Goal: Task Accomplishment & Management: Use online tool/utility

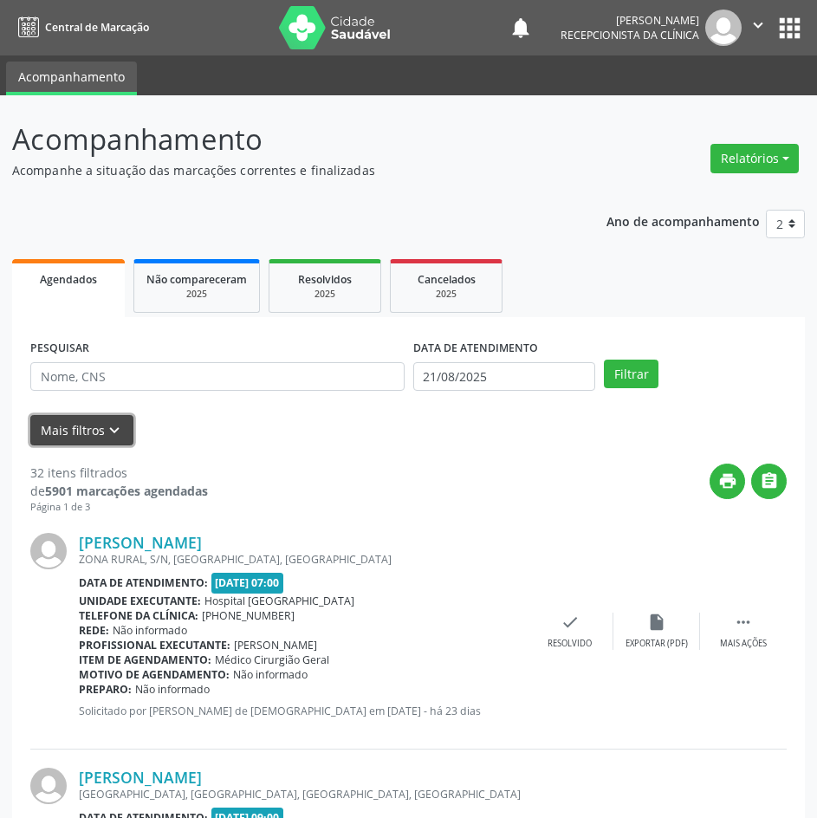
click at [88, 423] on button "Mais filtros keyboard_arrow_down" at bounding box center [81, 430] width 103 height 30
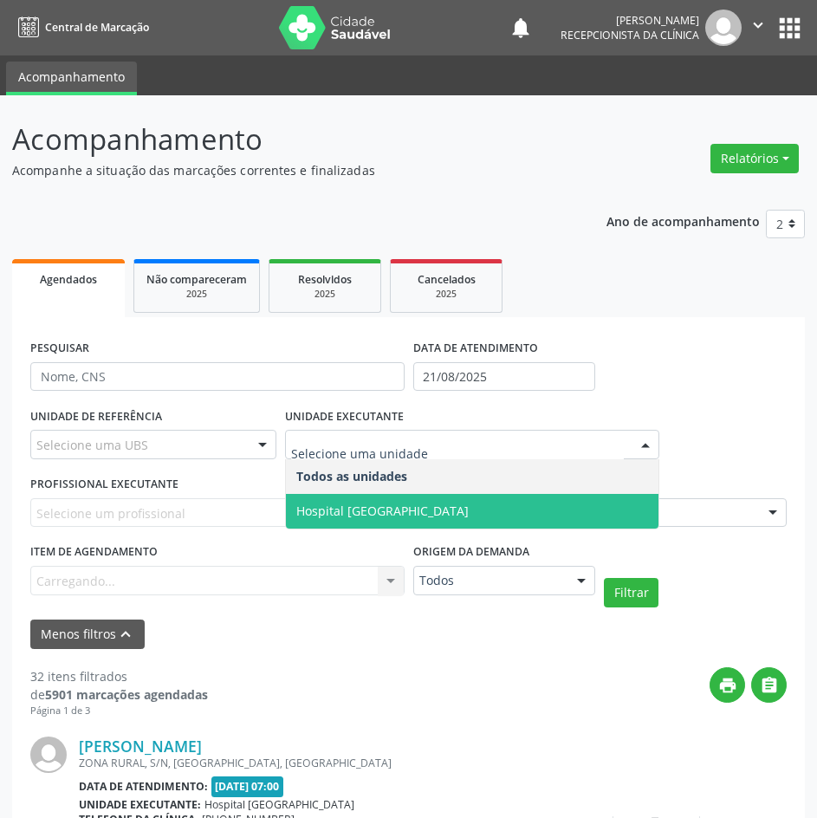
click at [342, 503] on span "Hospital [GEOGRAPHIC_DATA]" at bounding box center [382, 511] width 172 height 16
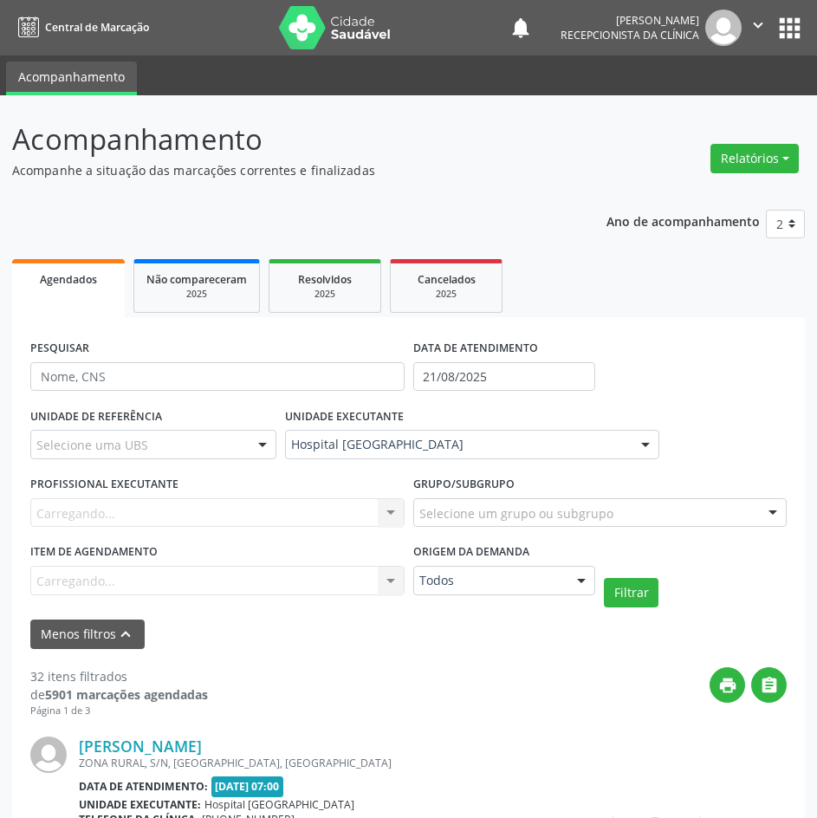
click at [309, 512] on div "Carregando... Nenhum resultado encontrado para: " " Não há nenhuma opção para s…" at bounding box center [217, 512] width 374 height 29
type input "[PERSON_NAME]"
drag, startPoint x: 173, startPoint y: 641, endPoint x: 162, endPoint y: 561, distance: 80.5
click at [173, 638] on div "Menos filtros keyboard_arrow_up" at bounding box center [408, 635] width 765 height 30
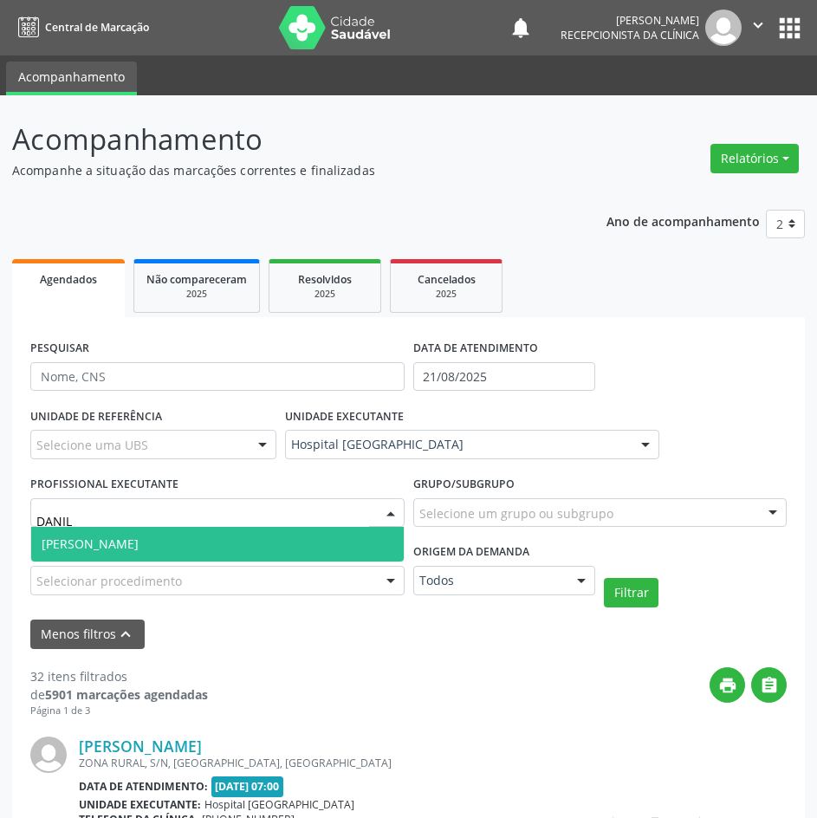
type input "[PERSON_NAME]"
click at [139, 550] on span "[PERSON_NAME]" at bounding box center [90, 544] width 97 height 16
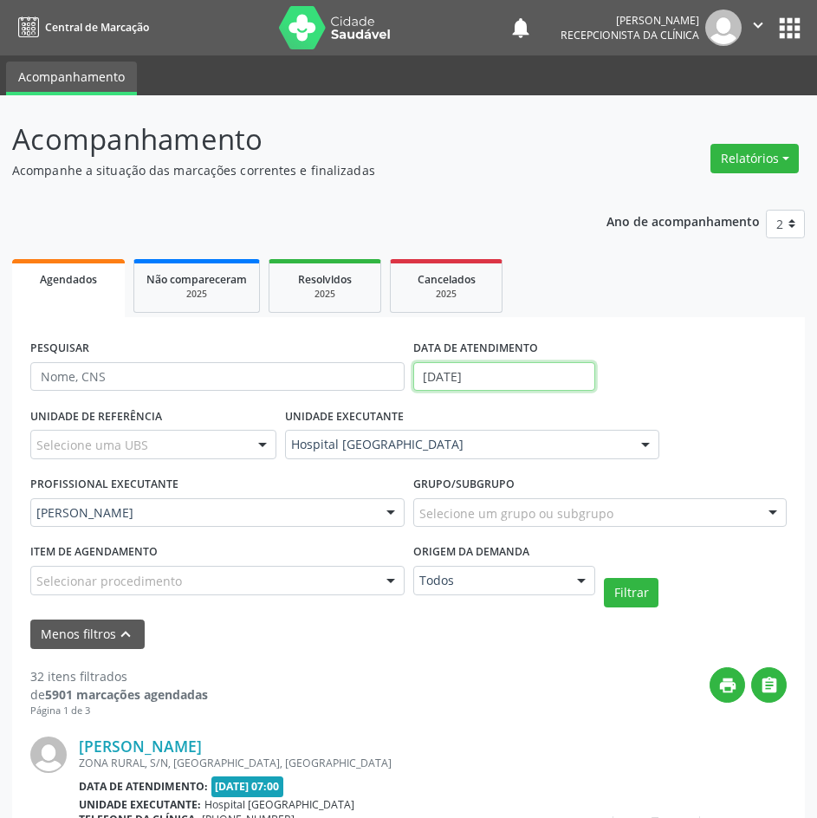
click at [494, 382] on input "21/08/2025" at bounding box center [504, 376] width 183 height 29
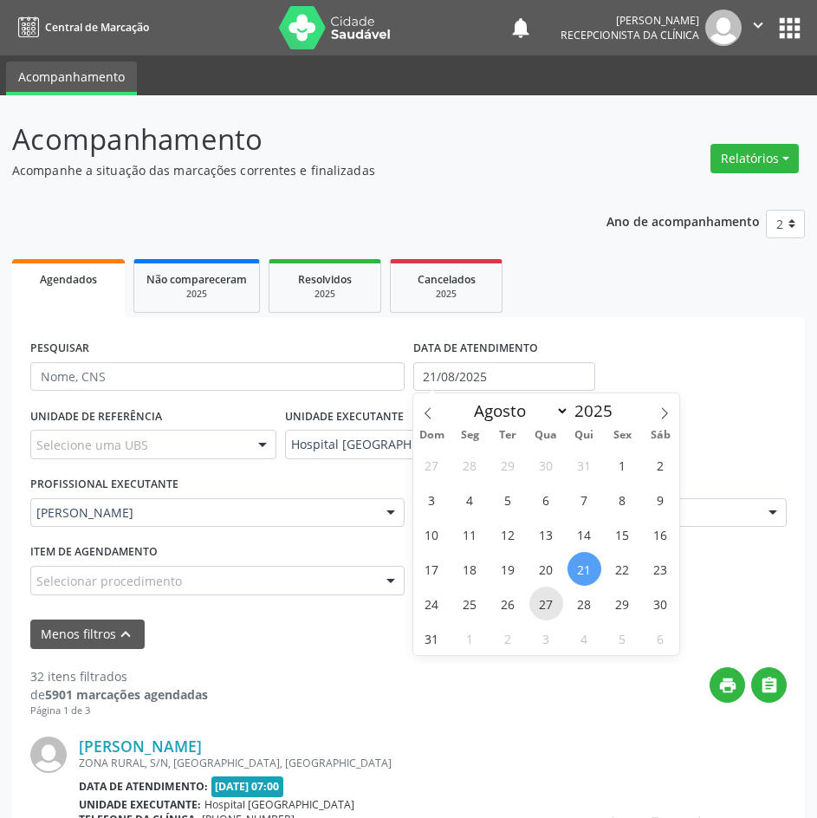
click at [555, 598] on span "27" at bounding box center [547, 604] width 34 height 34
type input "[DATE]"
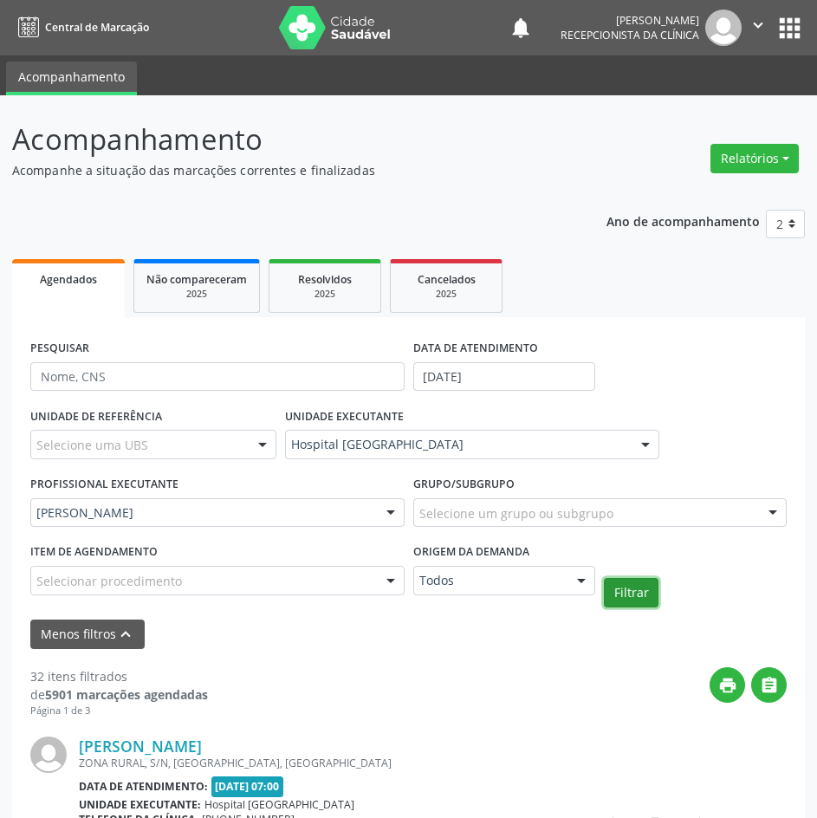
click at [618, 589] on button "Filtrar" at bounding box center [631, 592] width 55 height 29
